Goal: Contribute content

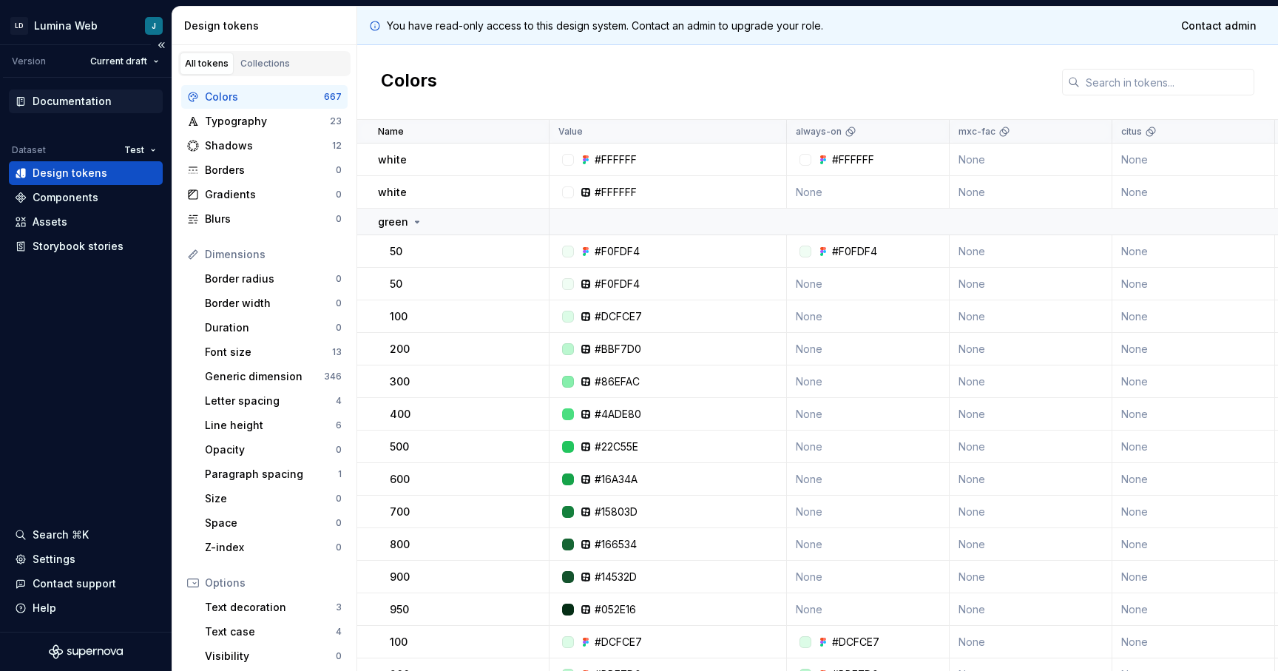
click at [81, 101] on div "Documentation" at bounding box center [72, 101] width 79 height 15
click at [73, 113] on div "Documentation Dataset Test Design tokens Components Assets Storybook stories" at bounding box center [86, 174] width 154 height 169
click at [82, 105] on div "Documentation" at bounding box center [72, 101] width 79 height 15
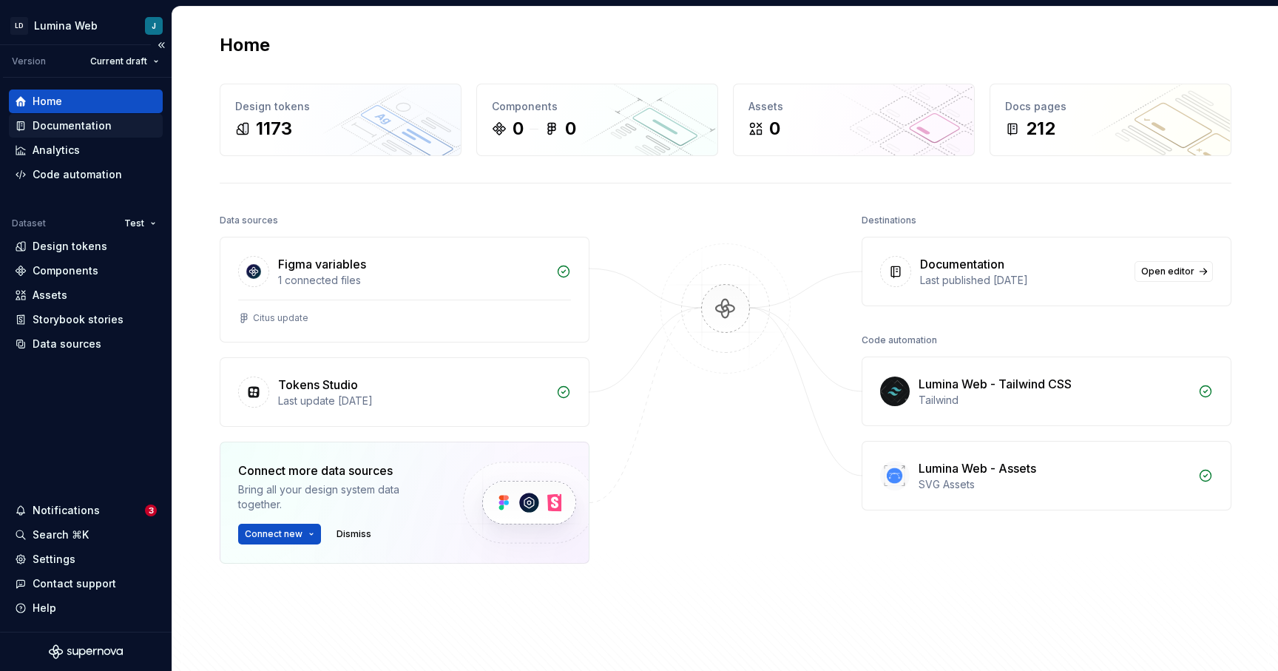
click at [113, 124] on div "Documentation" at bounding box center [86, 125] width 142 height 15
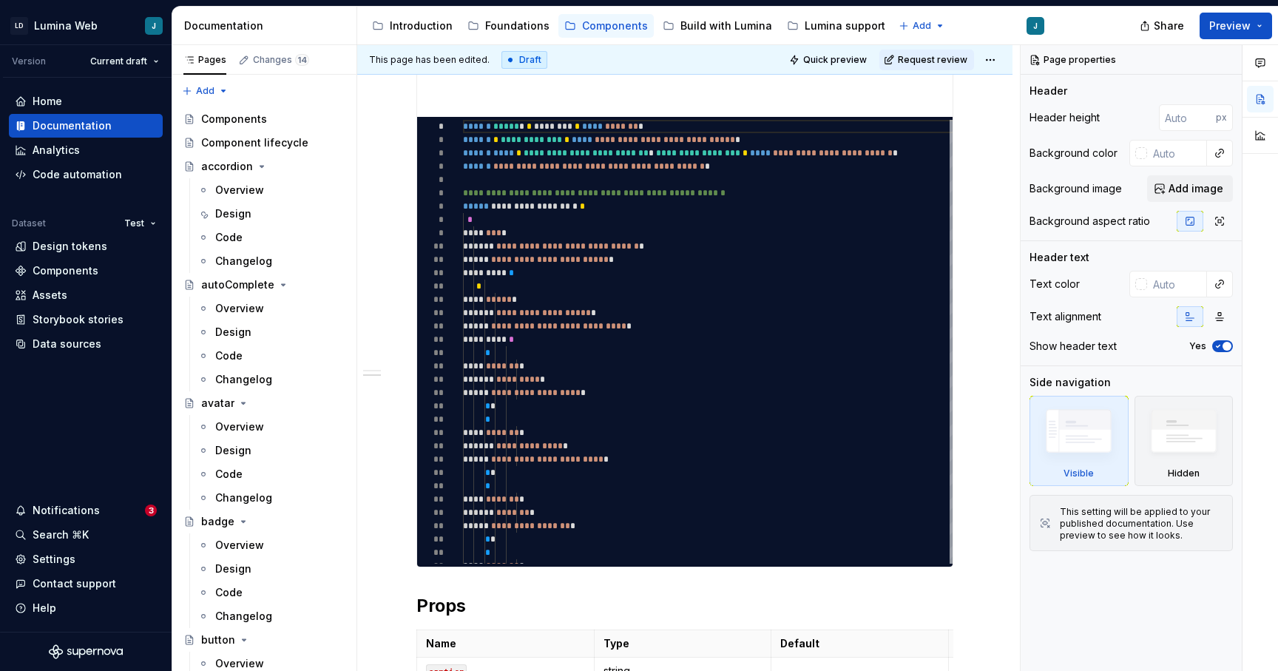
scroll to position [749, 0]
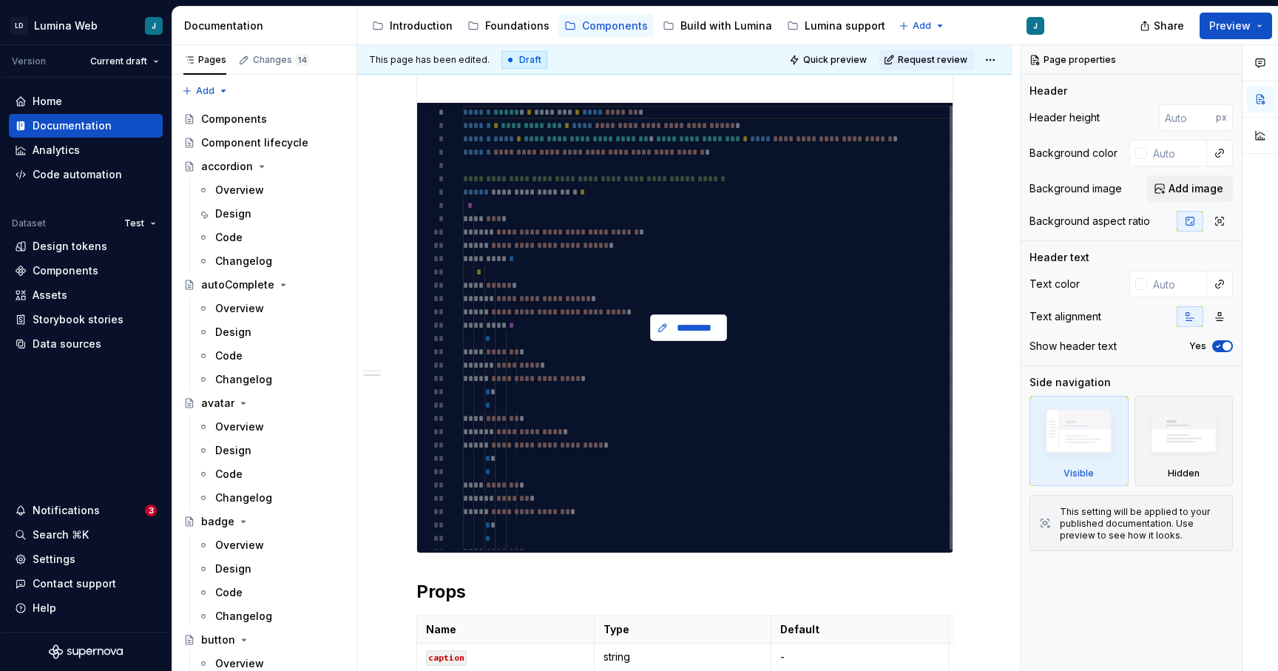
click at [686, 329] on span "*********" at bounding box center [695, 327] width 46 height 15
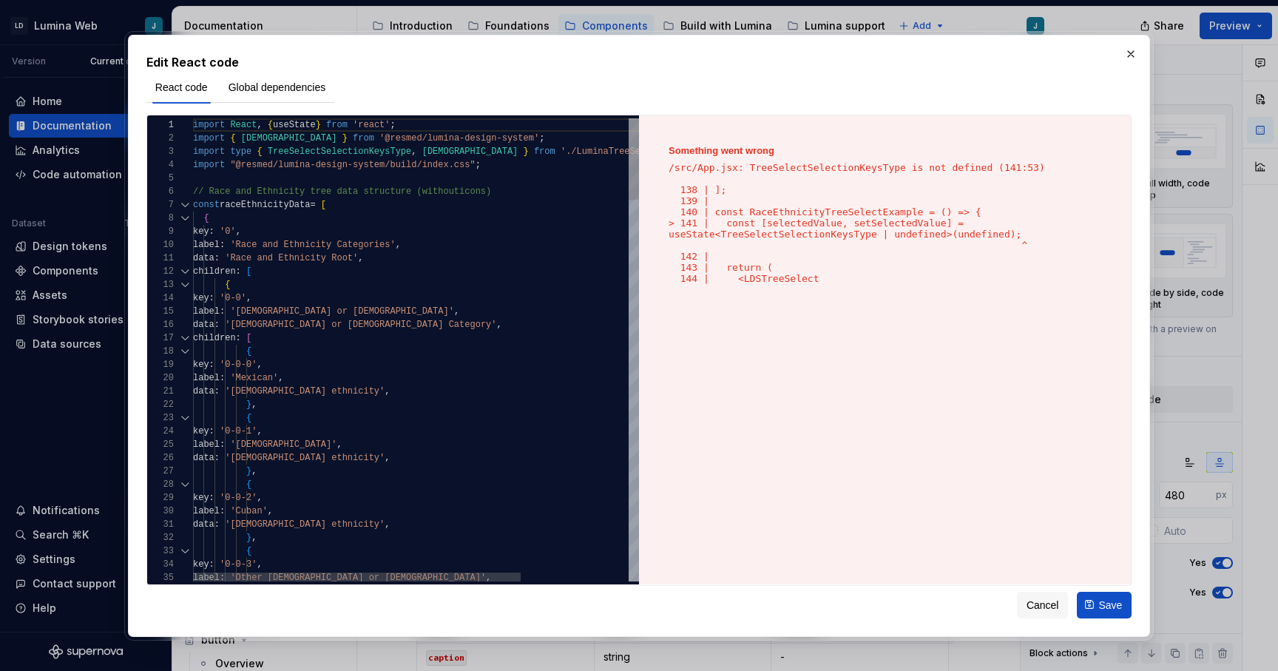
click at [184, 203] on div at bounding box center [184, 204] width 19 height 13
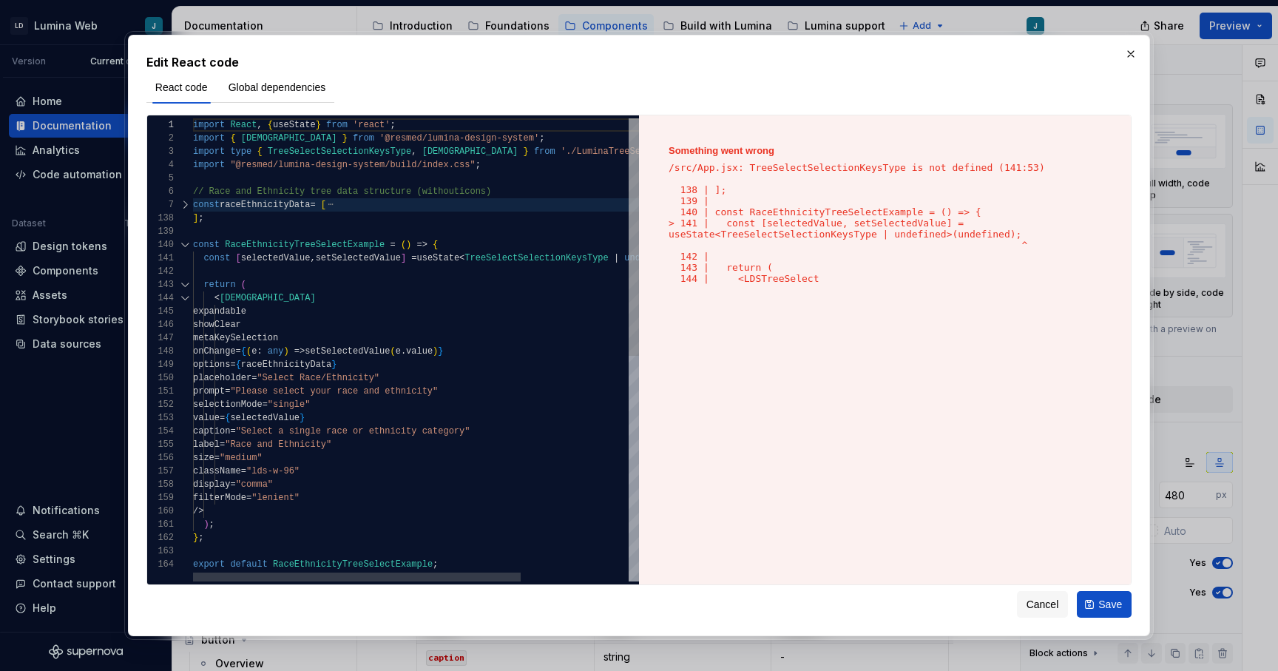
click at [183, 203] on div at bounding box center [184, 204] width 19 height 13
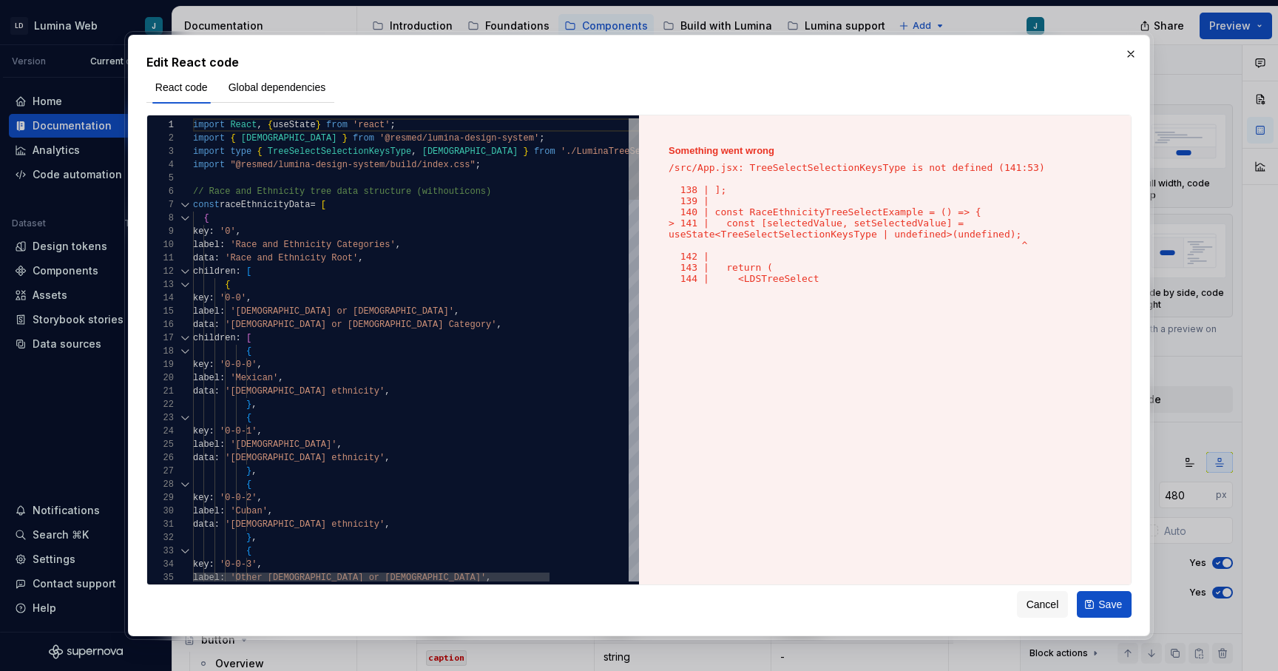
click at [186, 207] on div at bounding box center [184, 204] width 19 height 13
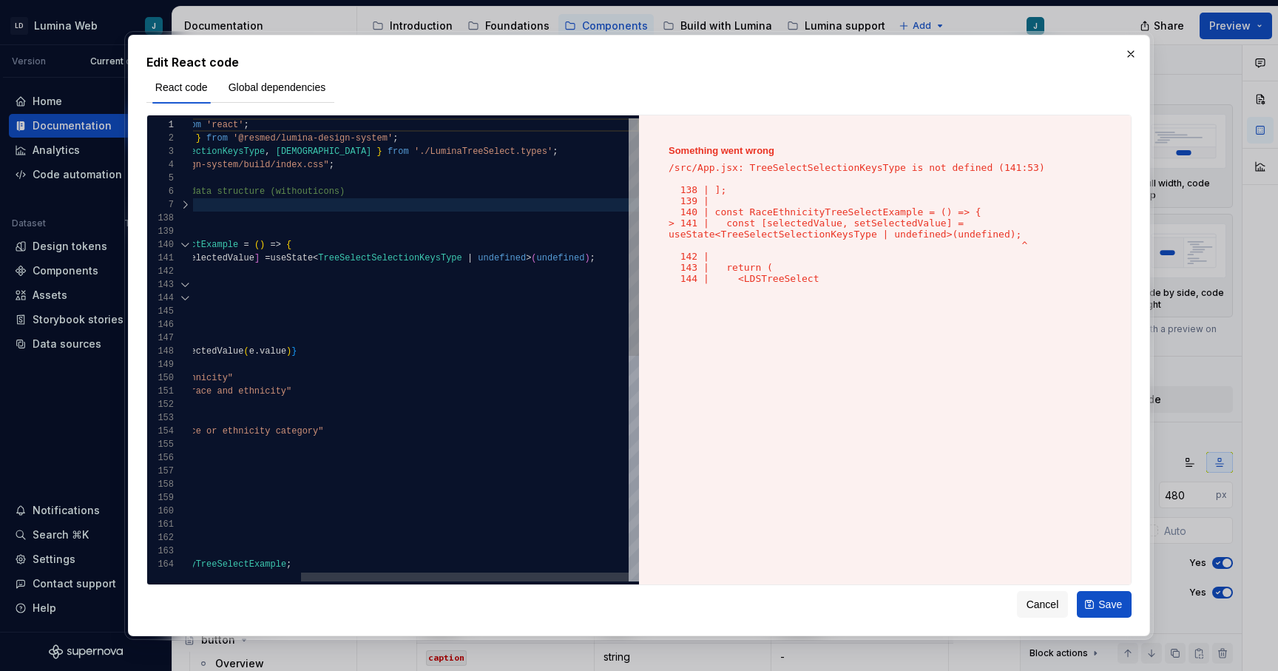
type textarea "*"
click at [510, 262] on div "import React , { useState } from 'react' ; import { LDSTreeSelect } from '@resm…" at bounding box center [343, 569] width 593 height 903
drag, startPoint x: 537, startPoint y: 254, endPoint x: 317, endPoint y: 245, distance: 219.9
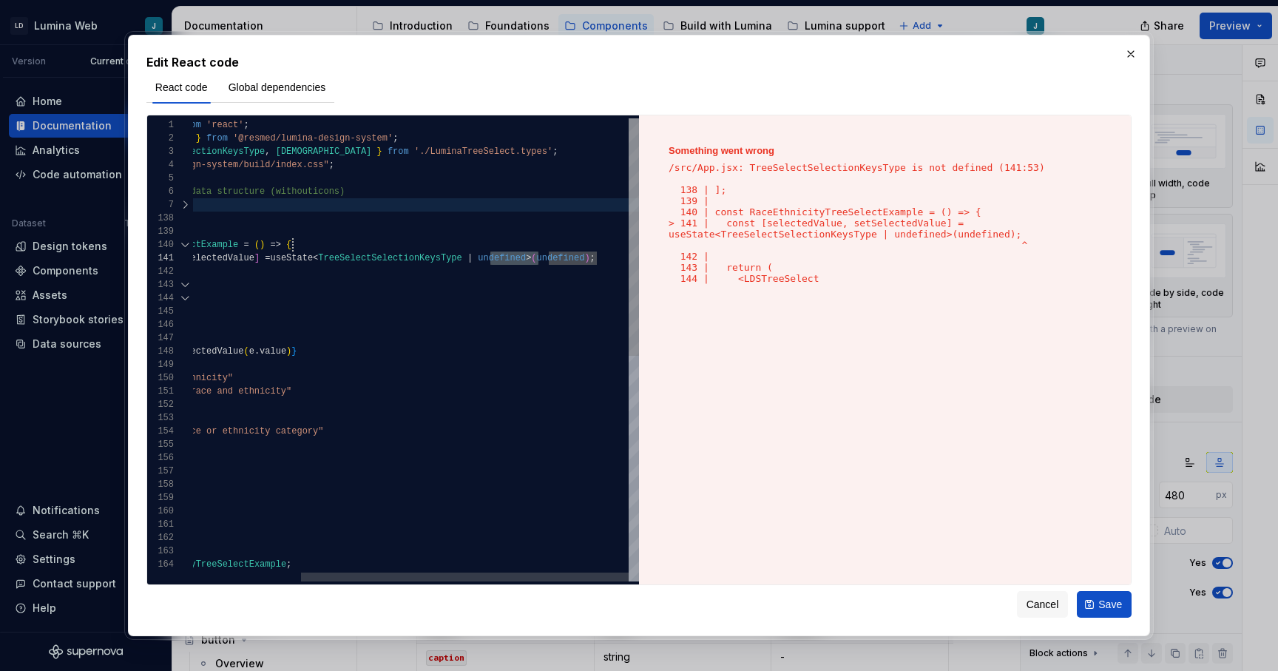
click at [317, 245] on div "import React , { useState } from 'react' ; import { LDSTreeSelect } from '@resm…" at bounding box center [343, 569] width 593 height 903
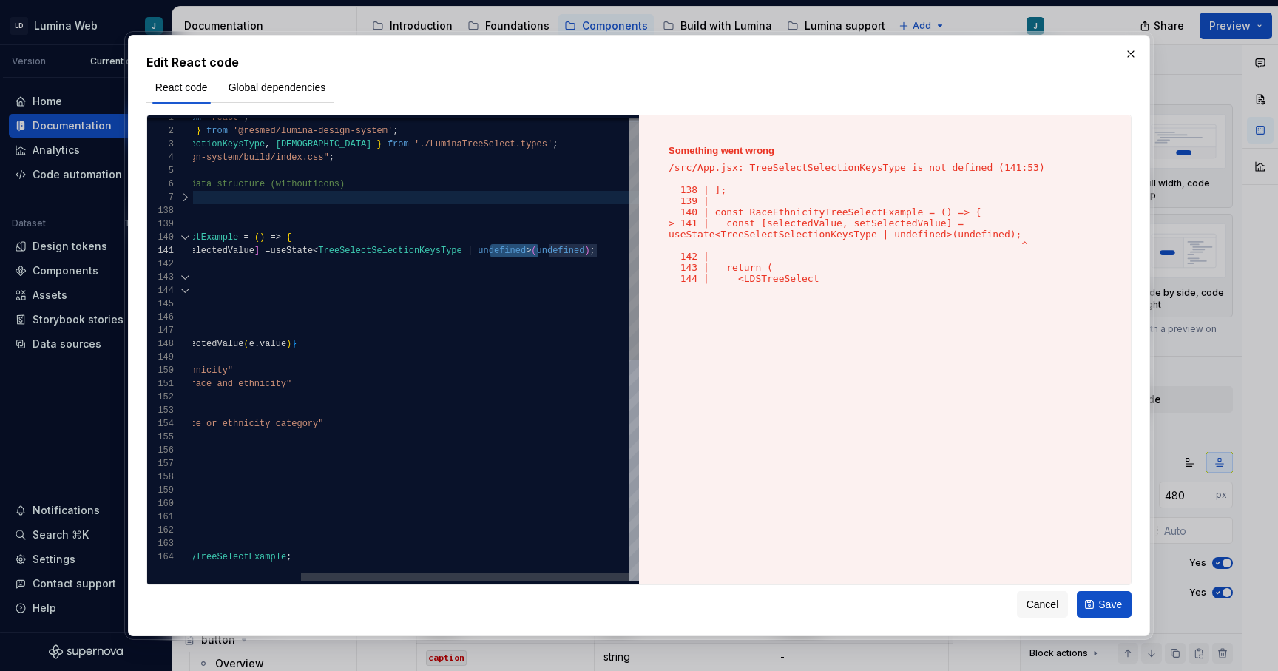
click at [579, 255] on div "import React , { useState } from 'react' ; import { LDSTreeSelect } from '@resm…" at bounding box center [343, 562] width 593 height 903
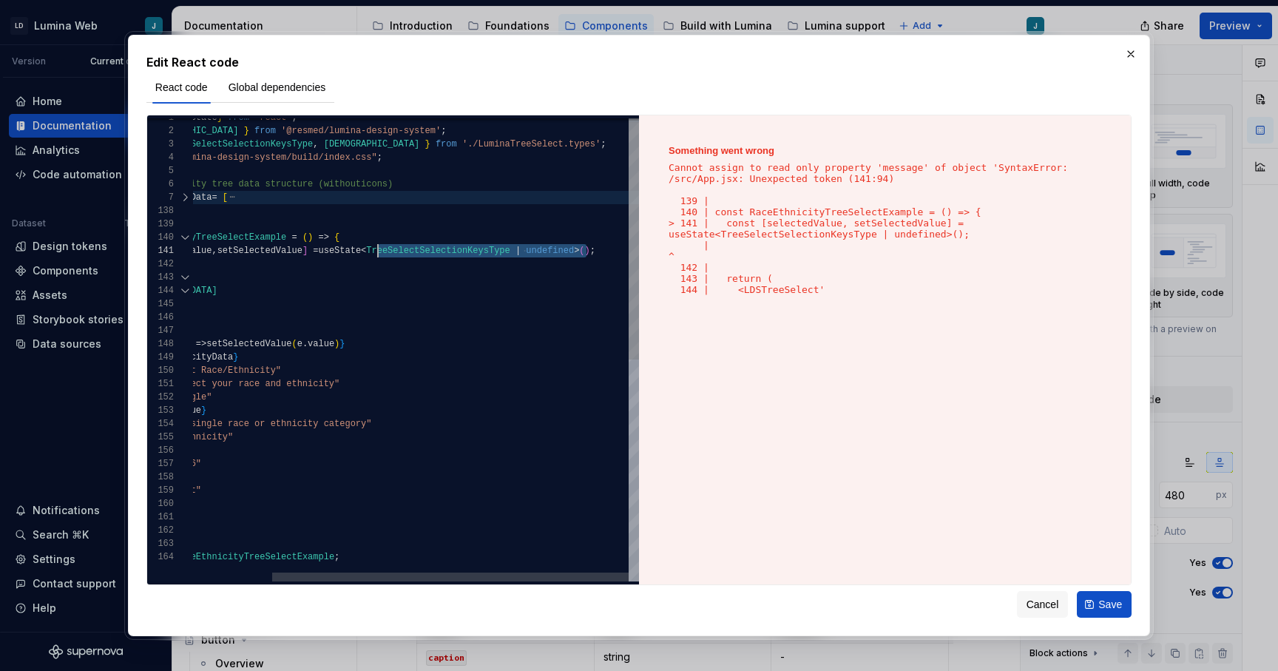
scroll to position [0, 289]
drag, startPoint x: 587, startPoint y: 250, endPoint x: 380, endPoint y: 245, distance: 207.2
click at [380, 245] on div "import React , { useState } from 'react' ; import { LDSTreeSelect } from '@resm…" at bounding box center [367, 562] width 545 height 903
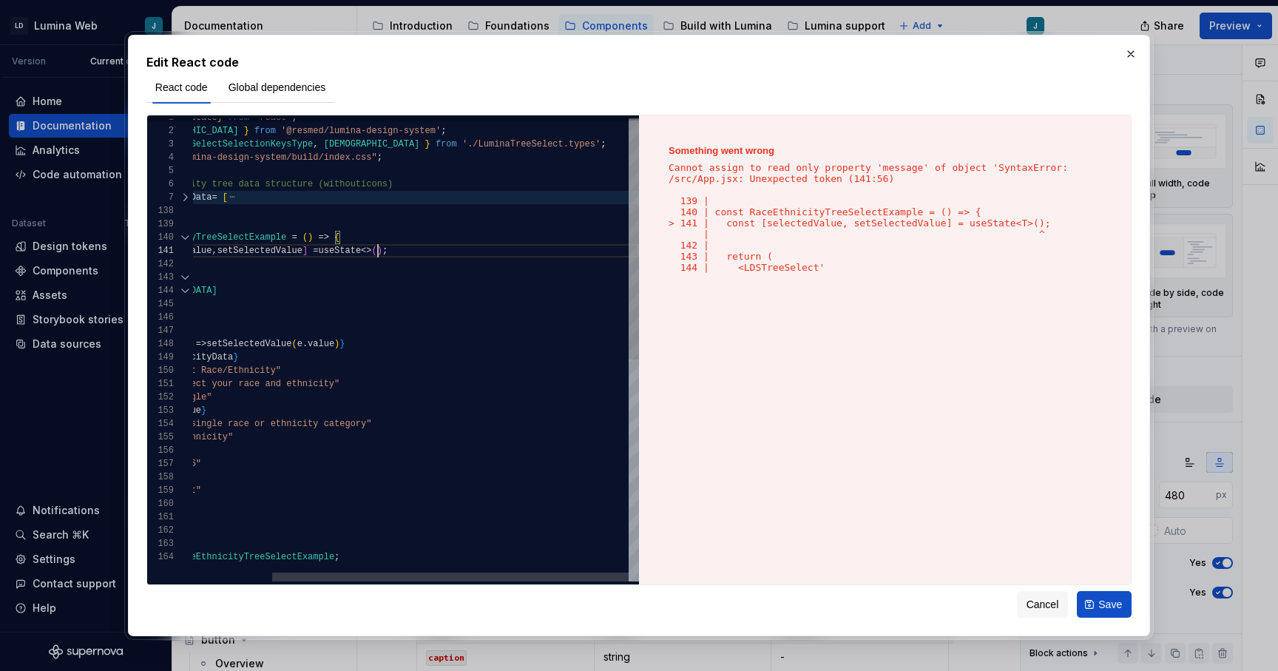
scroll to position [0, 283]
click at [382, 249] on div "import React , { useState } from 'react' ; import { LDSTreeSelect } from '@resm…" at bounding box center [367, 562] width 545 height 903
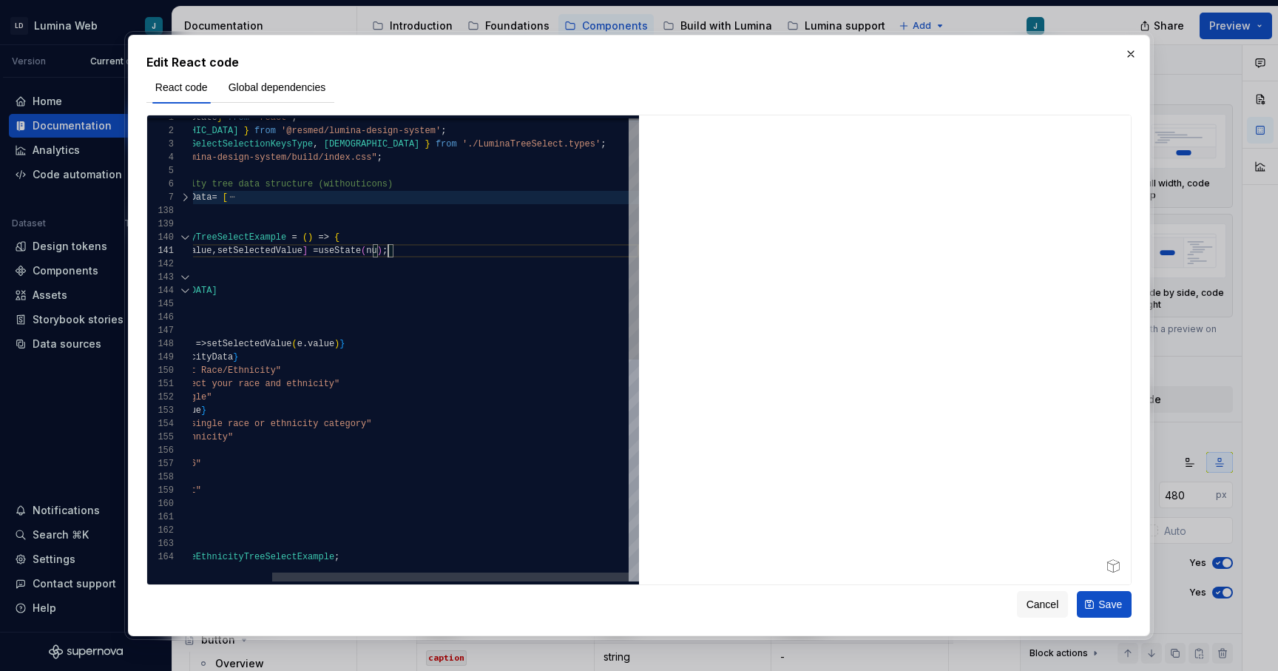
type textarea "**********"
click at [501, 326] on div "import React , { useState } from 'react' ; import { LDSTreeSelect } from '@resm…" at bounding box center [367, 562] width 545 height 903
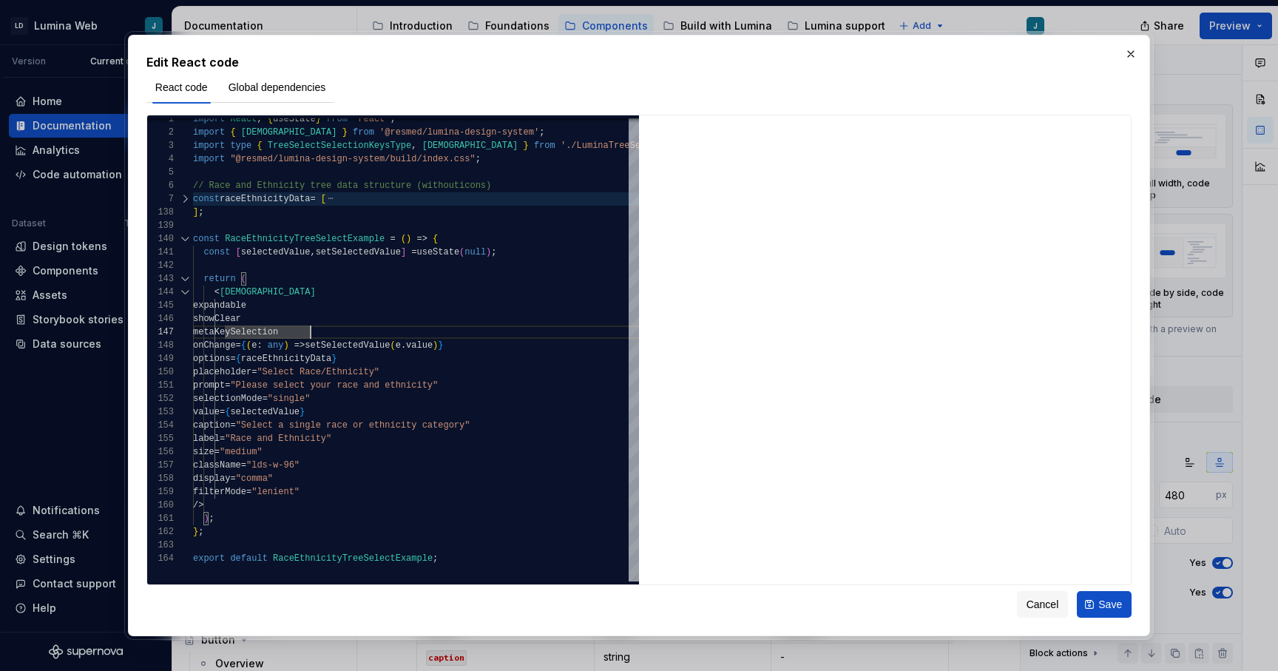
type textarea "*"
type textarea "**********"
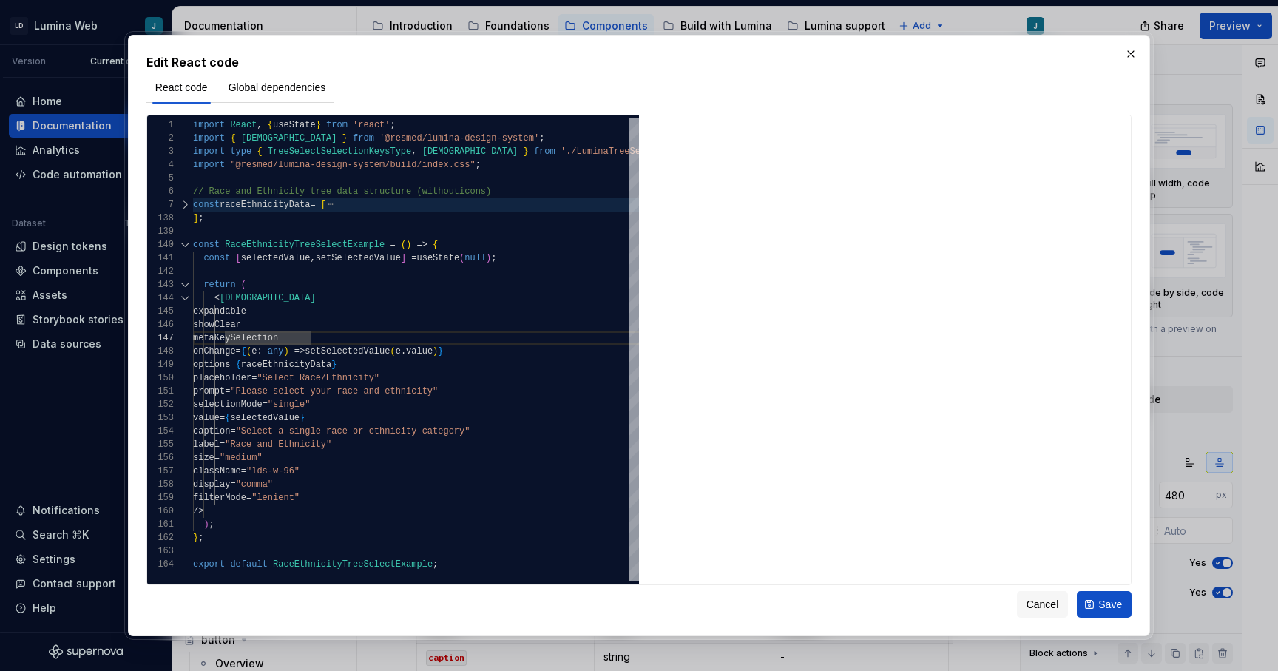
type textarea "*"
click at [319, 404] on div "// Race and Ethnicity tree data structure (without icons) const raceEthnicityDa…" at bounding box center [465, 569] width 545 height 903
type textarea "**********"
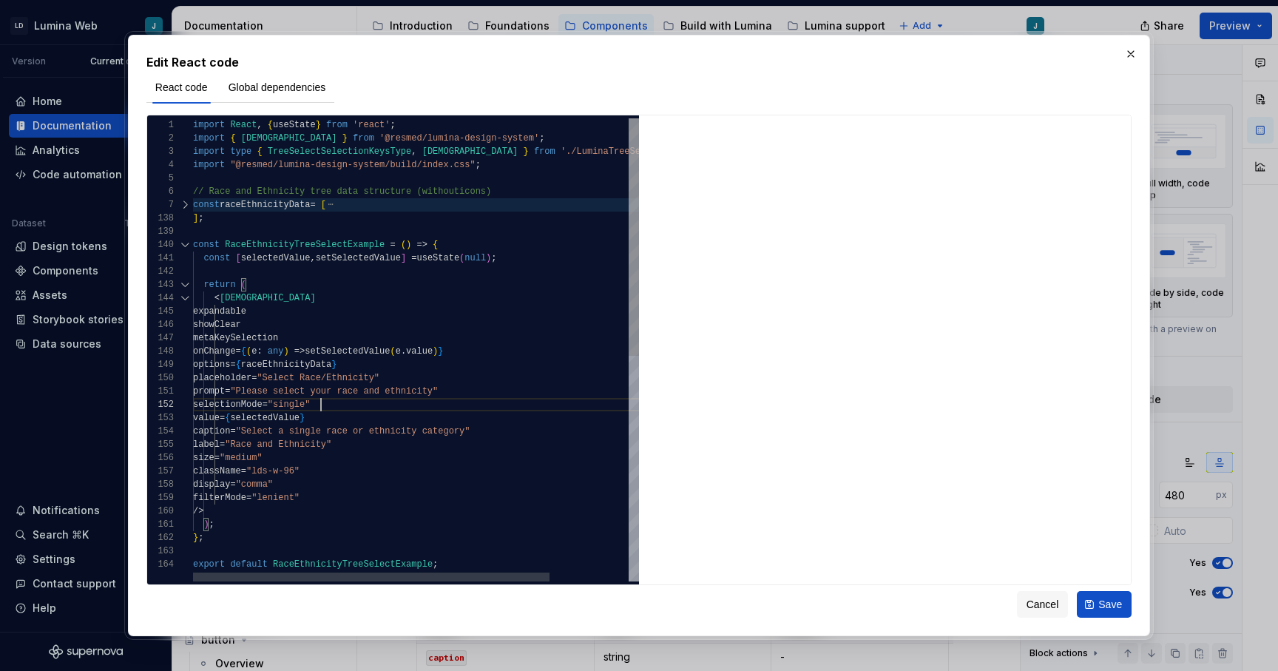
scroll to position [13, 144]
click at [319, 404] on div "// Race and Ethnicity tree data structure (without icons) const raceEthnicityDa…" at bounding box center [465, 569] width 545 height 903
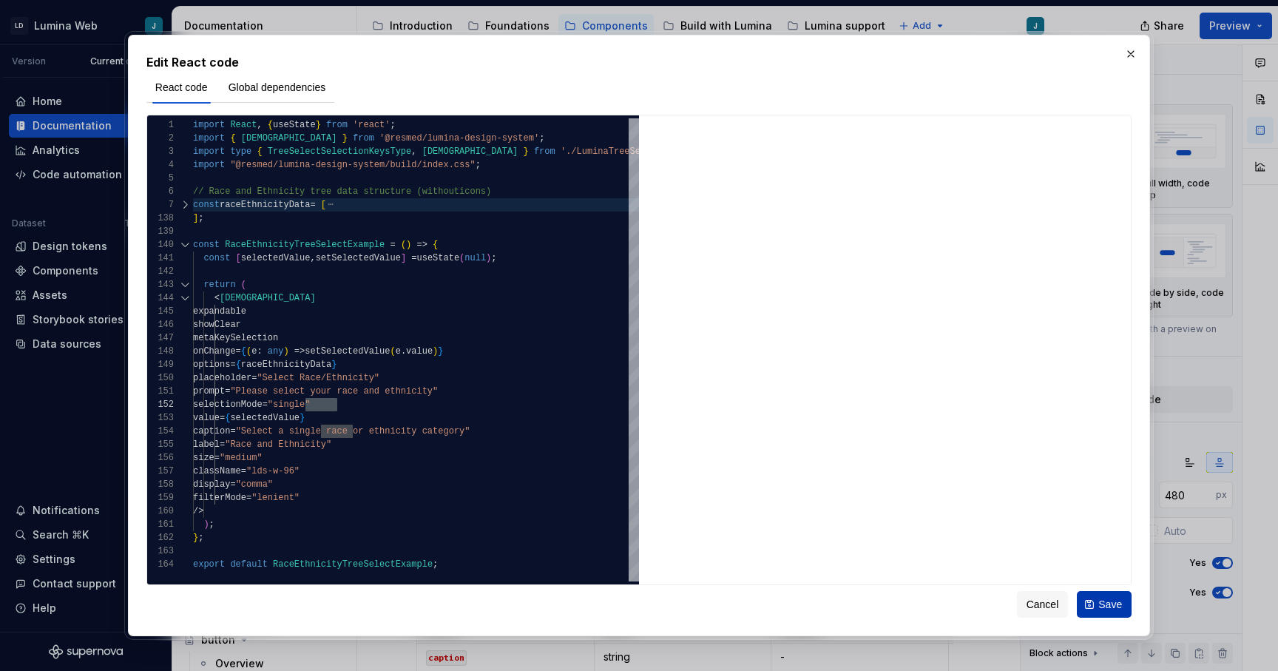
click at [1114, 602] on span "Save" at bounding box center [1111, 604] width 24 height 15
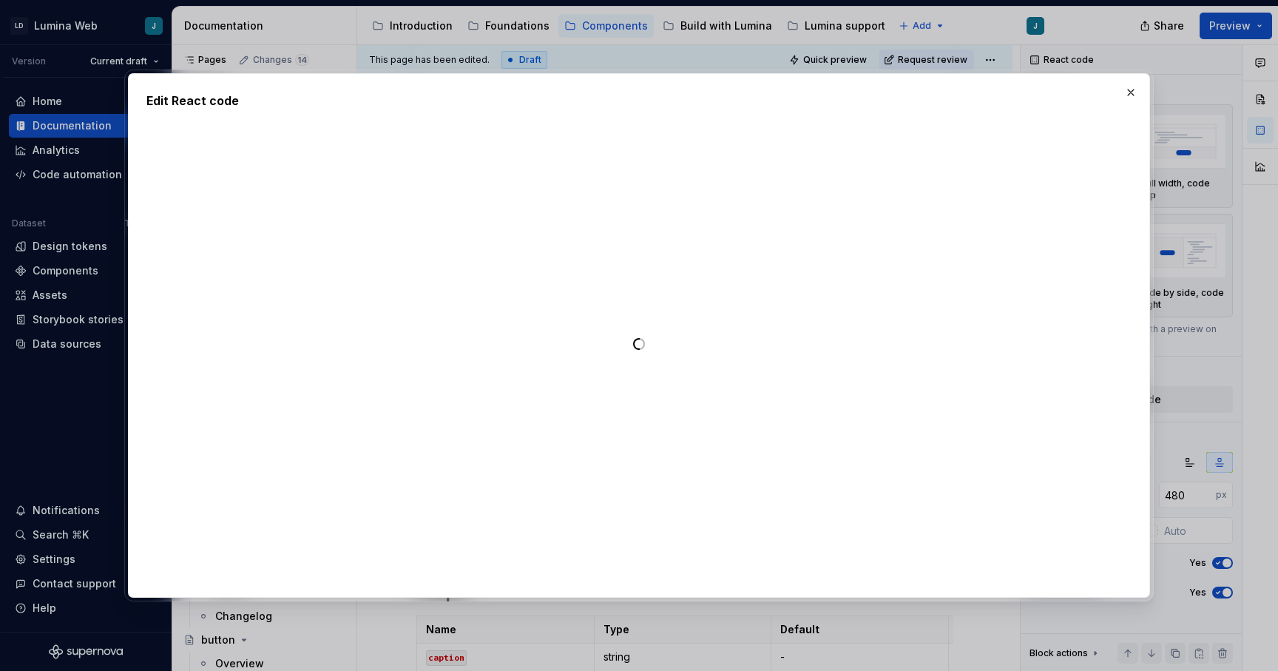
type textarea "*"
type textarea "**********"
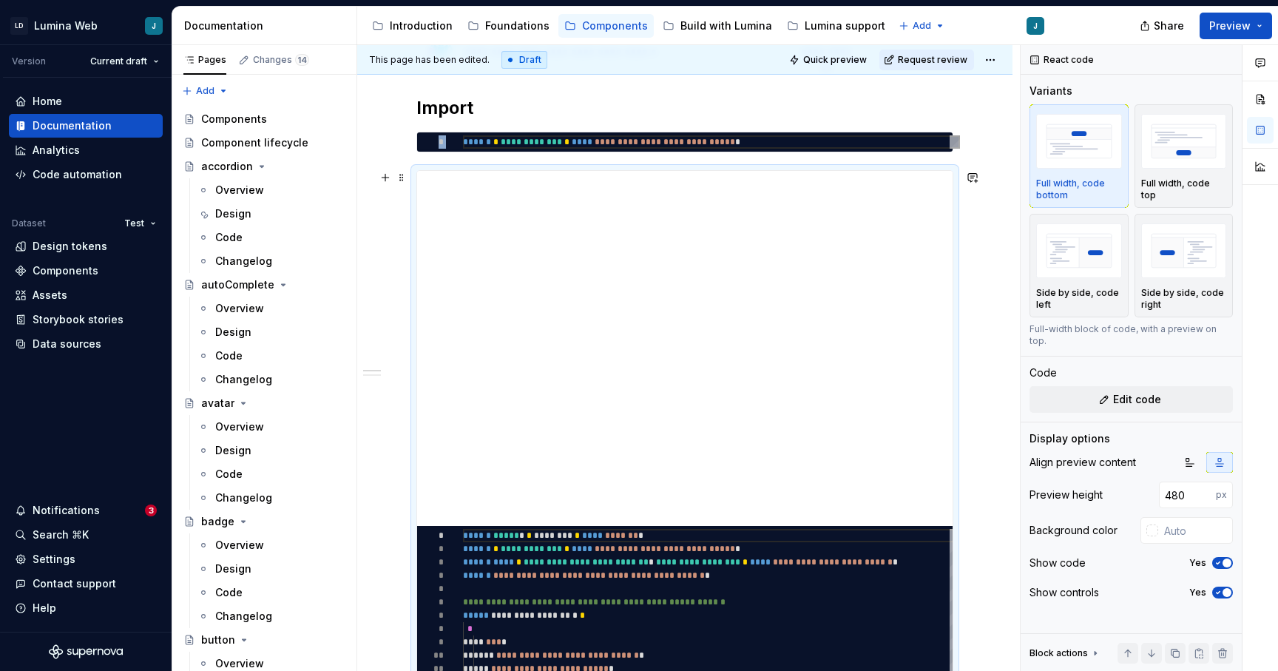
scroll to position [322, 0]
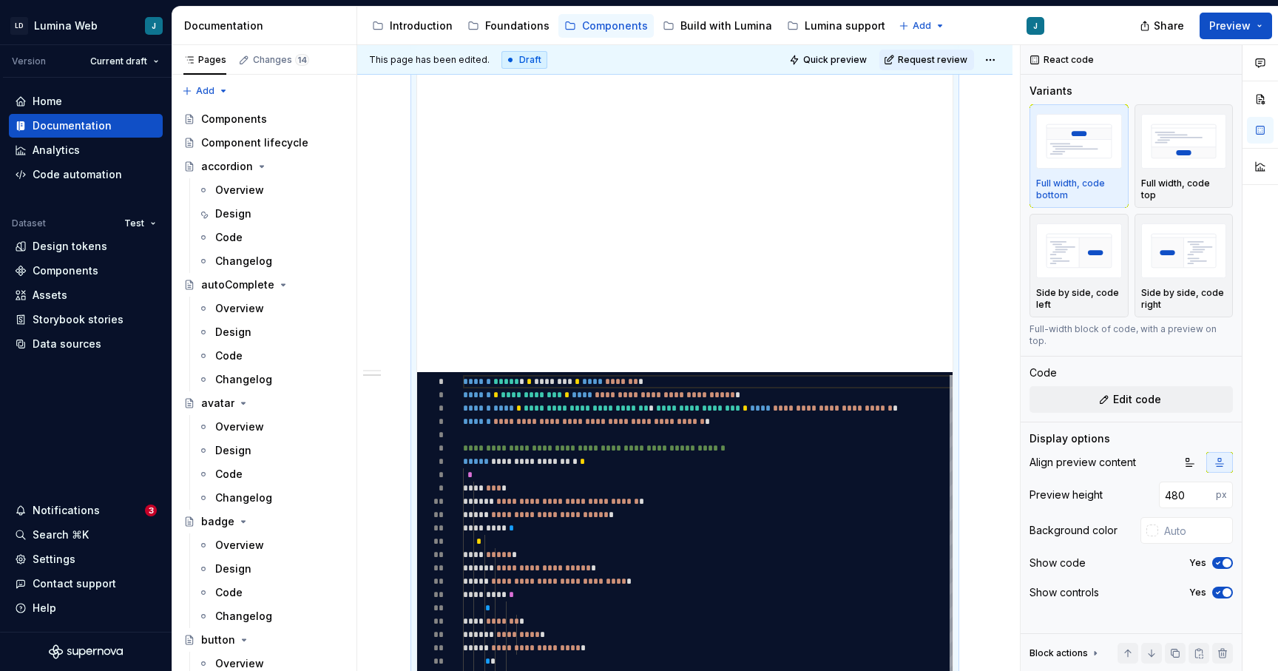
scroll to position [0, 0]
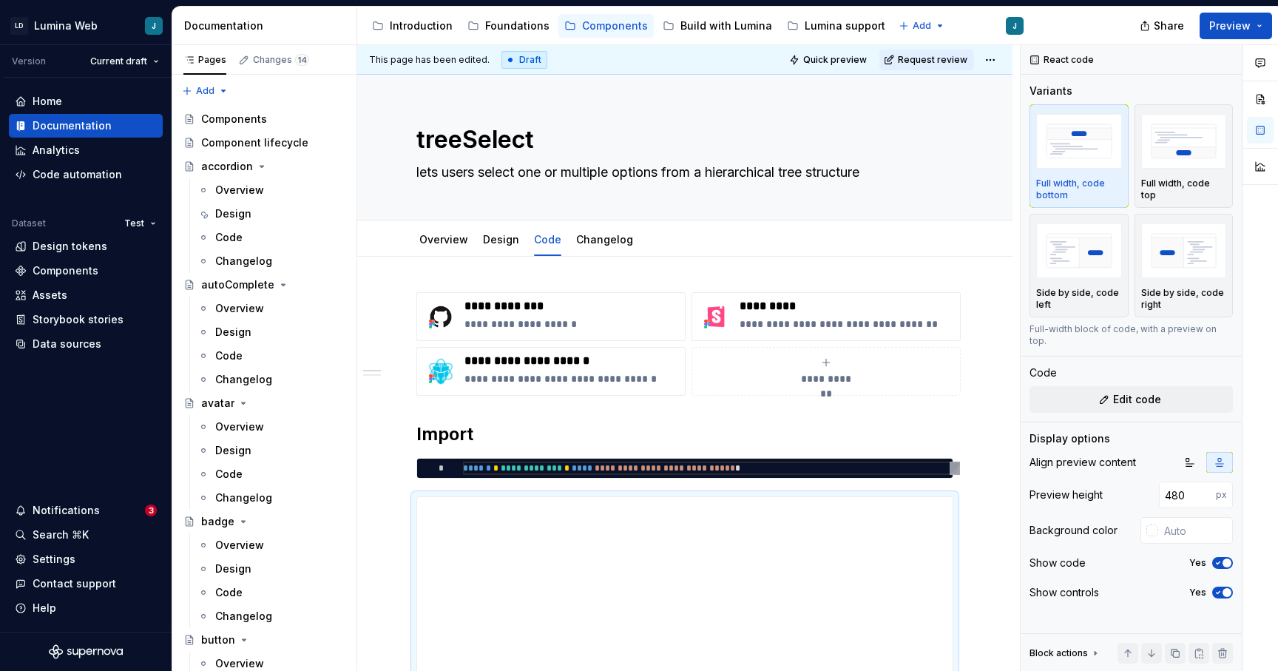
type textarea "*"
